Goal: Information Seeking & Learning: Learn about a topic

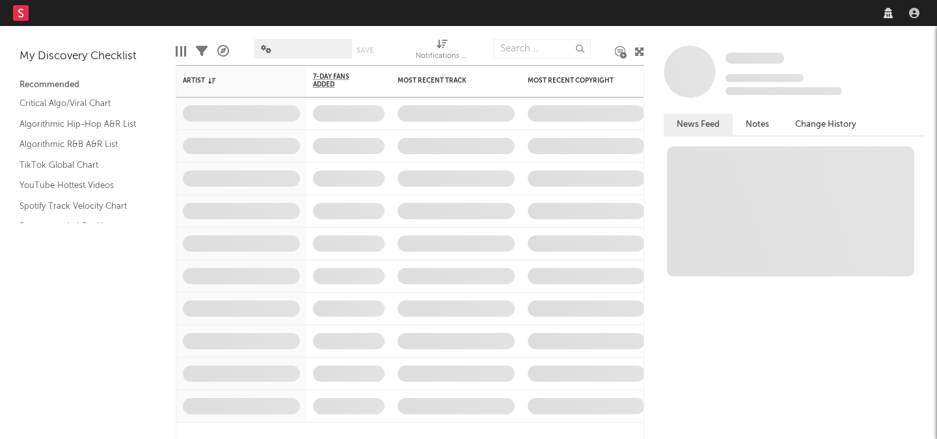
click at [693, 12] on nav "Dashboard Discovery Assistant Charts Leads" at bounding box center [468, 13] width 937 height 26
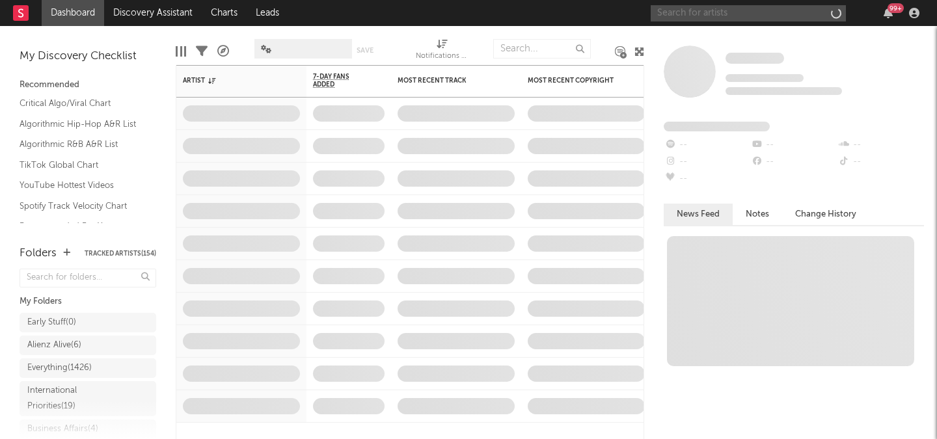
click at [686, 12] on input "text" at bounding box center [748, 13] width 195 height 16
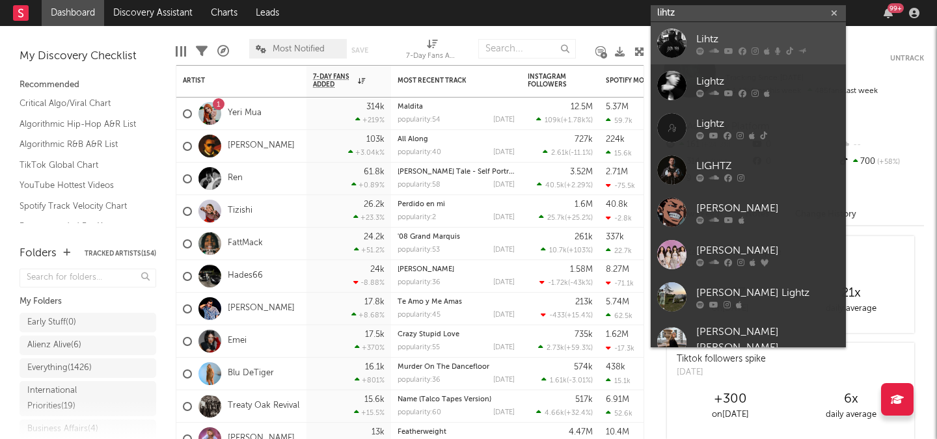
type input "lihtz"
click at [708, 37] on div "Lihtz" at bounding box center [767, 39] width 143 height 16
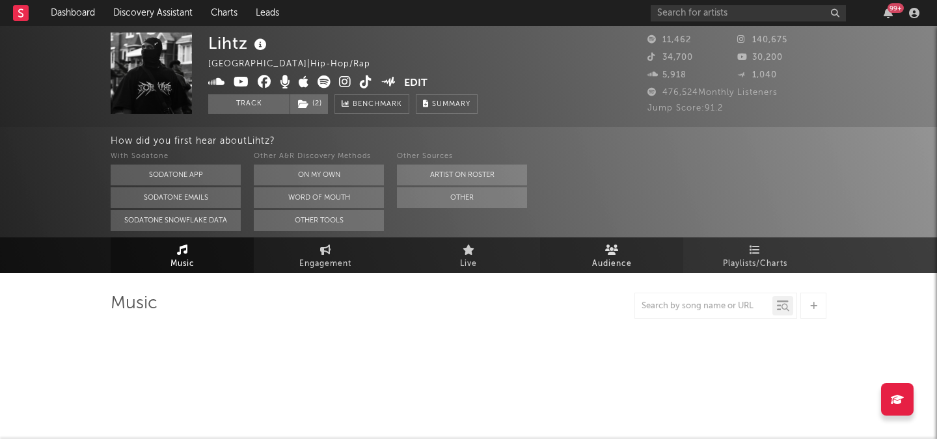
select select "6m"
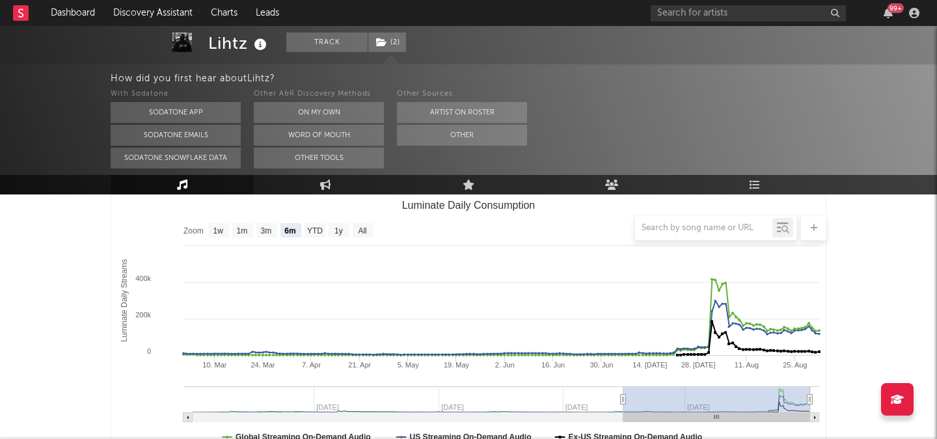
scroll to position [202, 0]
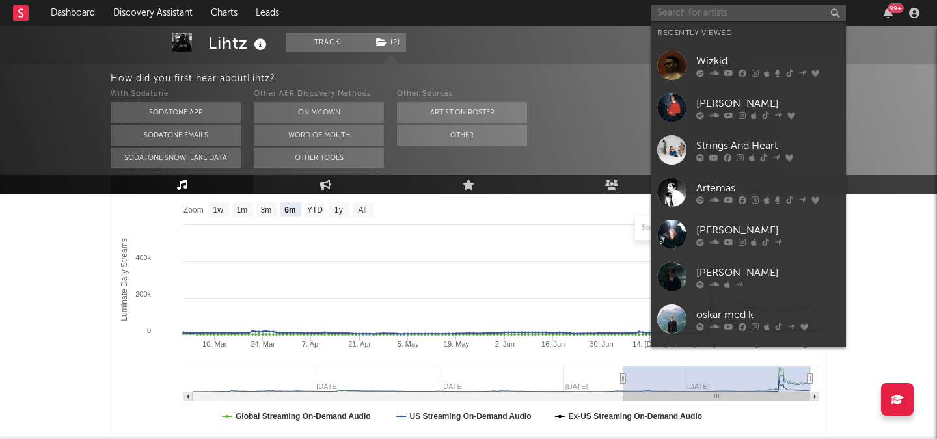
click at [702, 6] on input "text" at bounding box center [748, 13] width 195 height 16
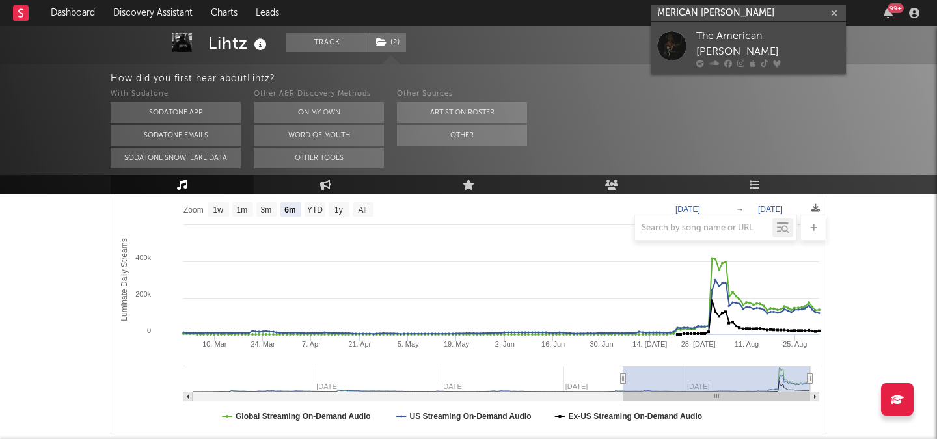
type input "MERICAN [PERSON_NAME]"
click at [697, 60] on icon at bounding box center [700, 64] width 8 height 8
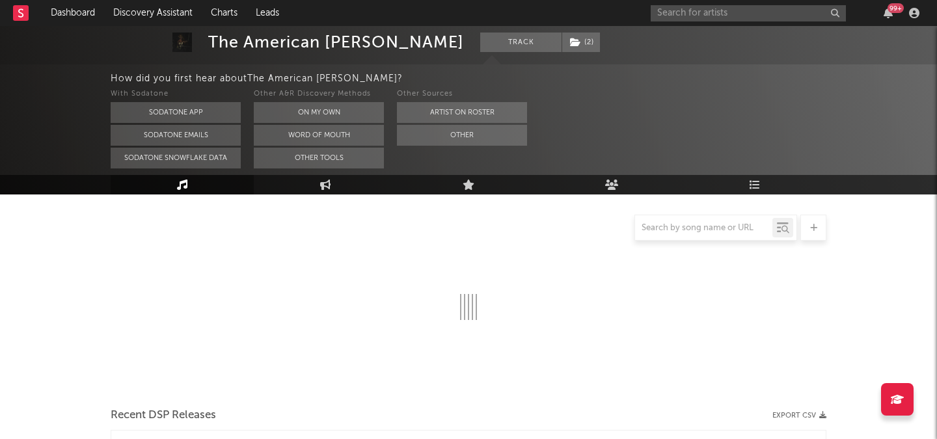
scroll to position [202, 0]
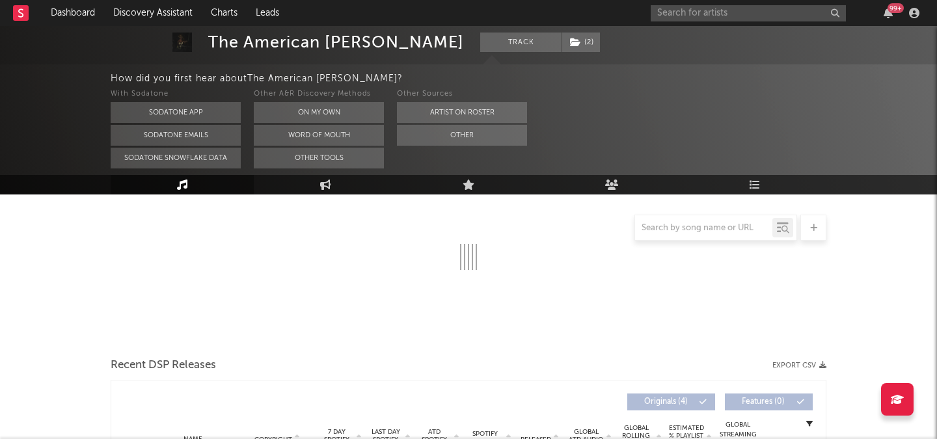
select select "6m"
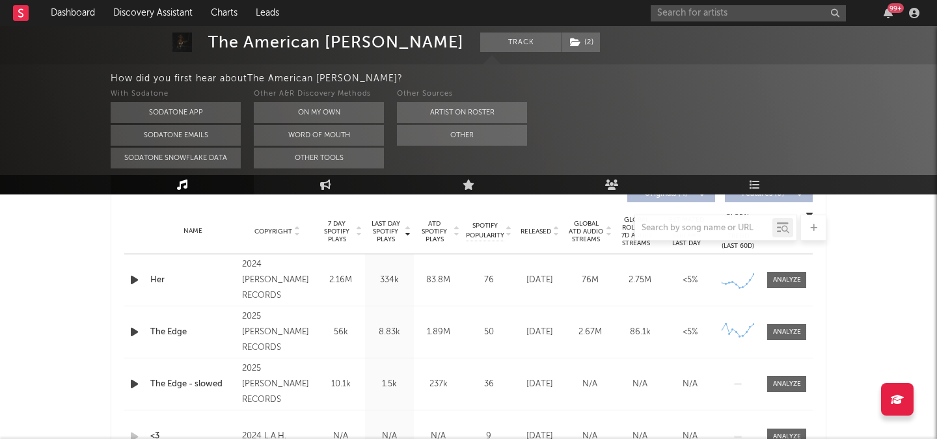
scroll to position [505, 0]
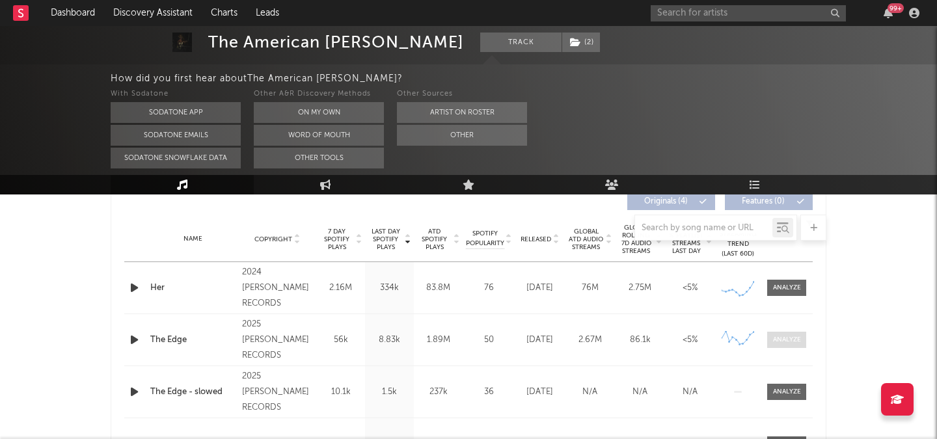
click at [773, 336] on div at bounding box center [787, 340] width 28 height 10
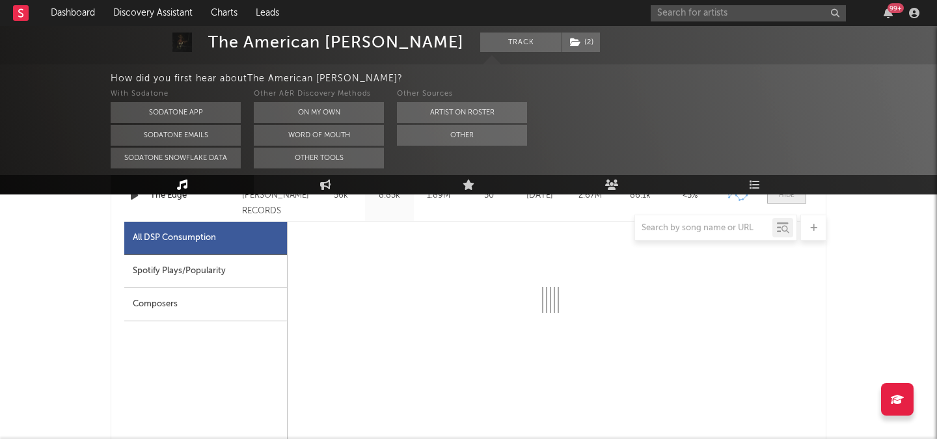
select select "6m"
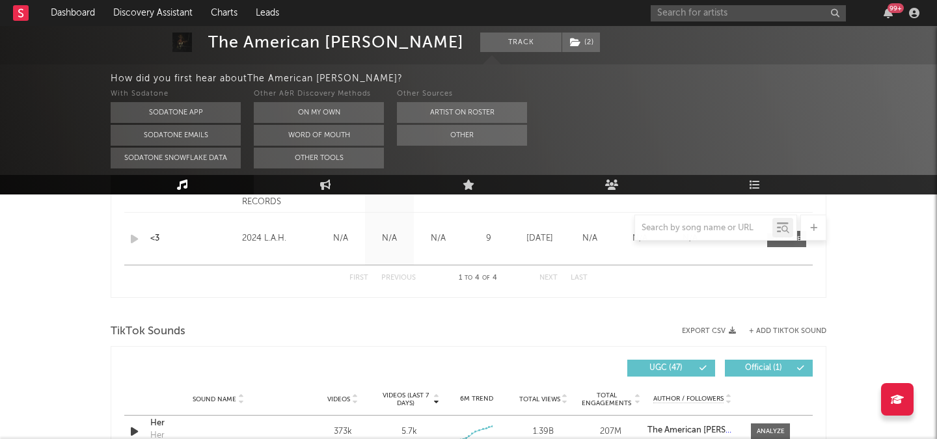
scroll to position [1388, 0]
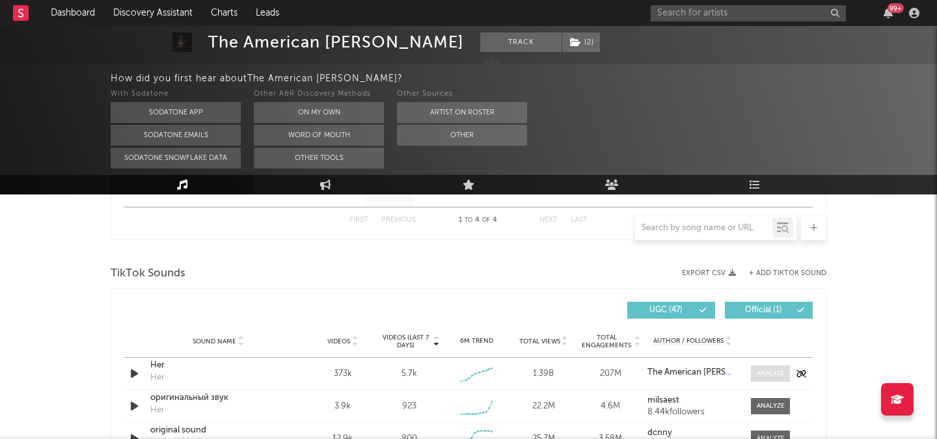
click at [774, 373] on div at bounding box center [771, 374] width 28 height 10
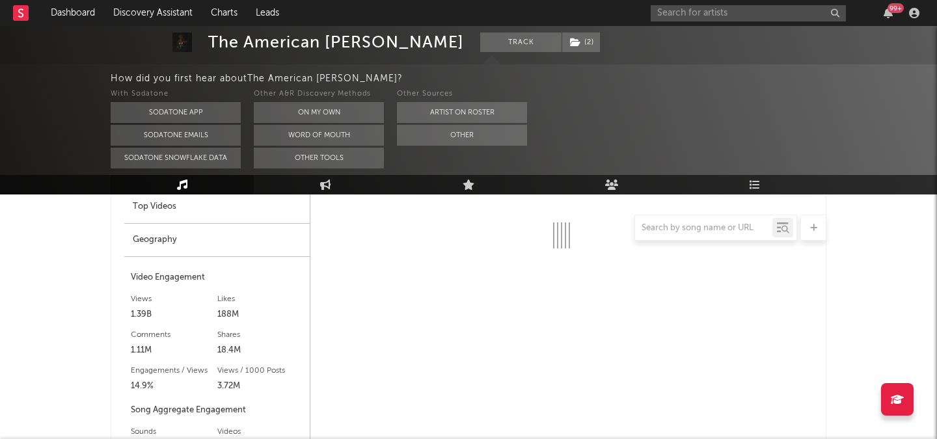
scroll to position [1631, 0]
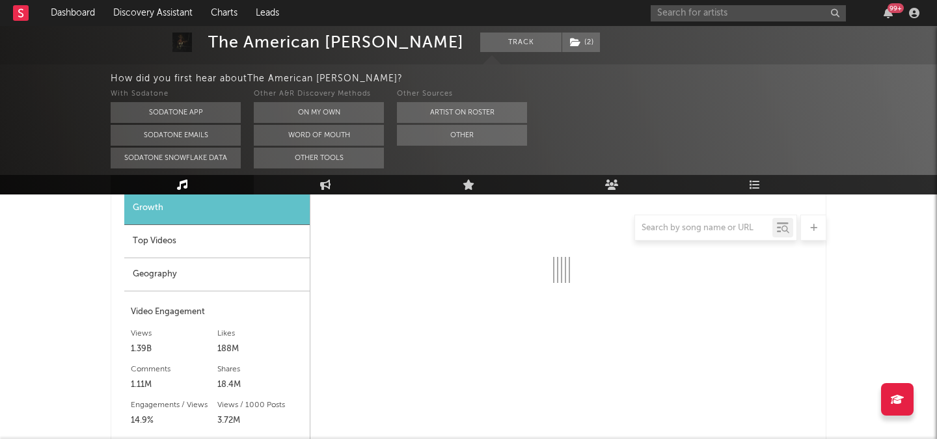
select select "6m"
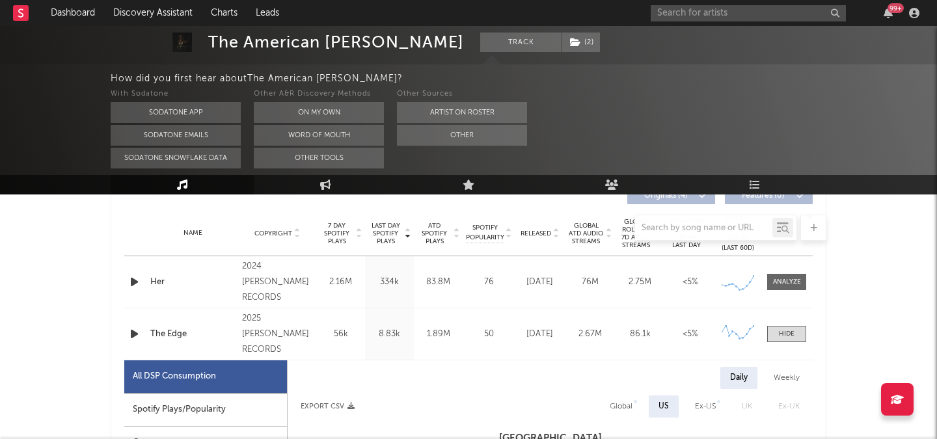
scroll to position [487, 0]
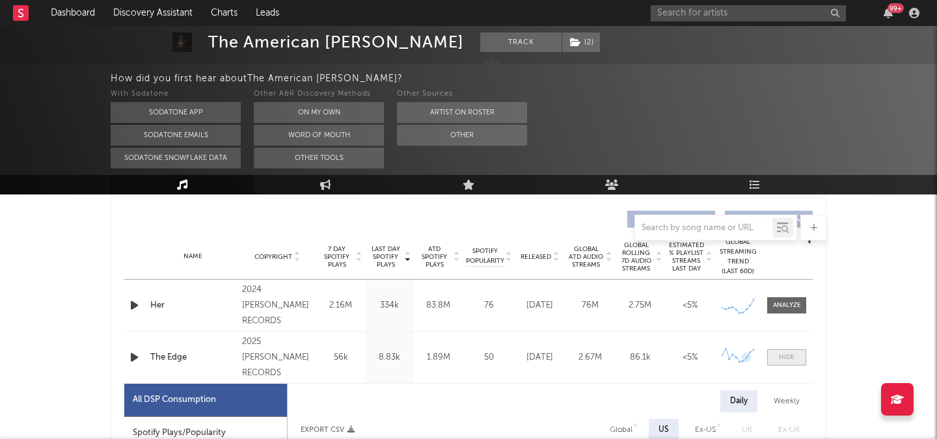
click at [788, 357] on div at bounding box center [787, 358] width 16 height 10
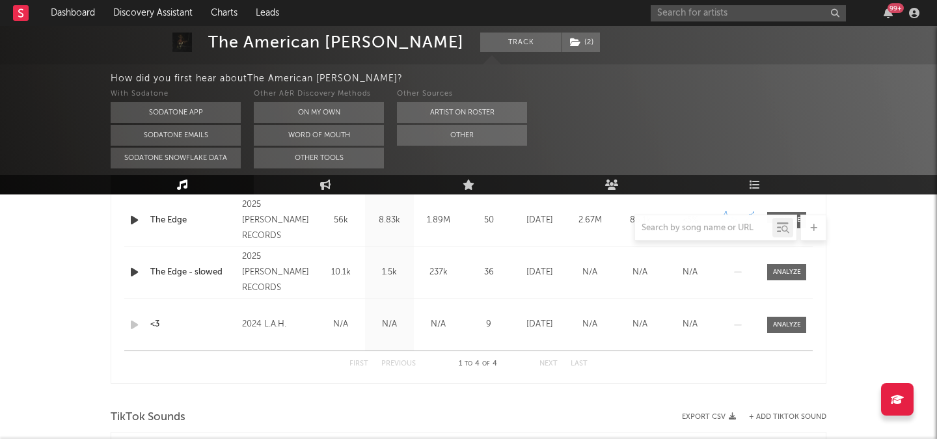
scroll to position [626, 0]
